Goal: Browse casually

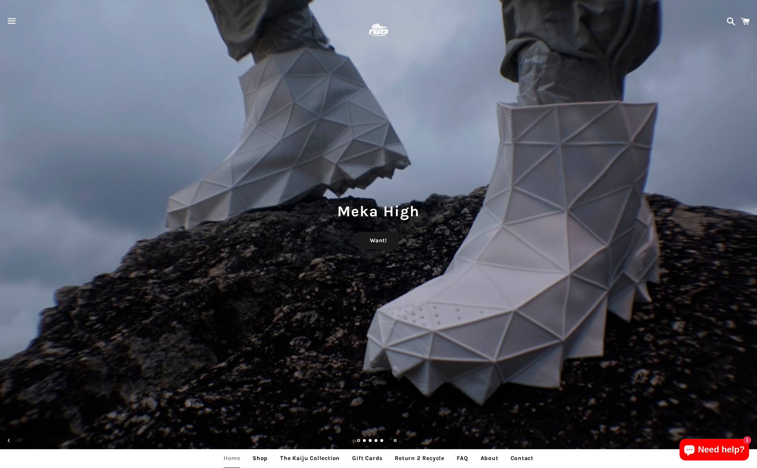
click at [378, 32] on img at bounding box center [379, 31] width 24 height 24
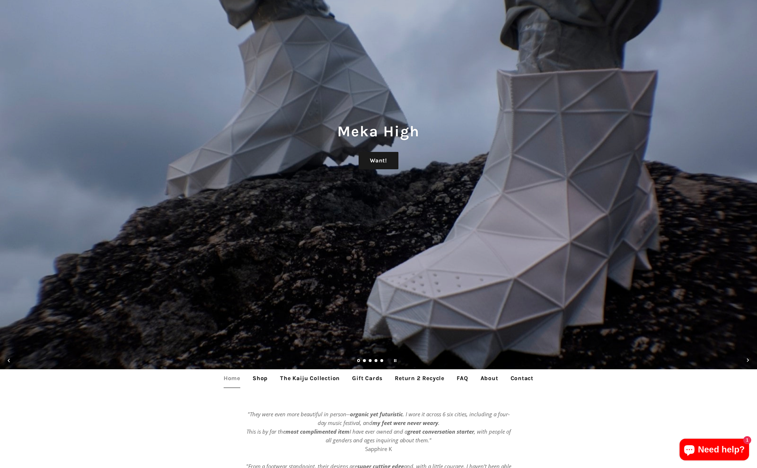
scroll to position [214, 0]
